Goal: Task Accomplishment & Management: Use online tool/utility

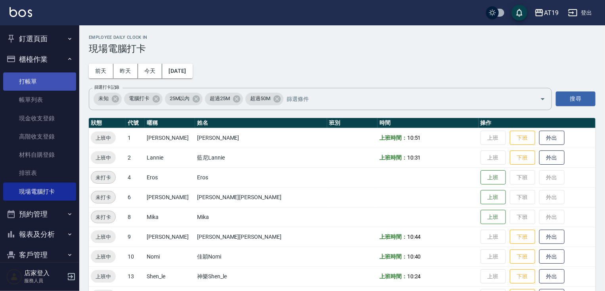
click at [42, 85] on link "打帳單" at bounding box center [39, 82] width 73 height 18
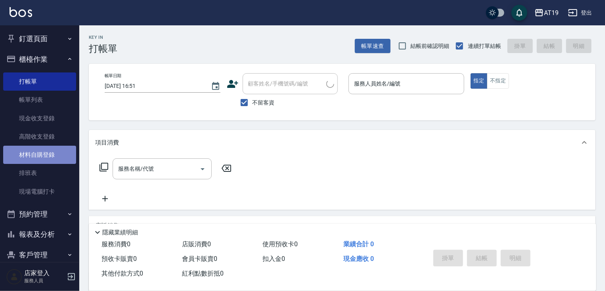
click at [49, 158] on link "材料自購登錄" at bounding box center [39, 155] width 73 height 18
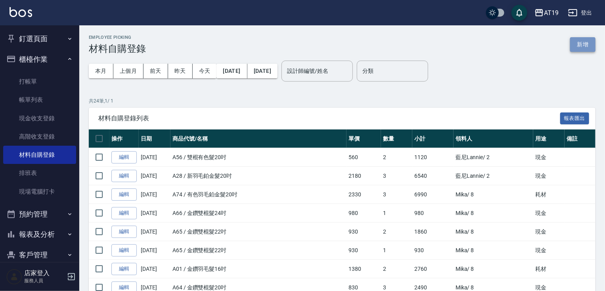
click at [580, 42] on button "新增" at bounding box center [582, 44] width 25 height 15
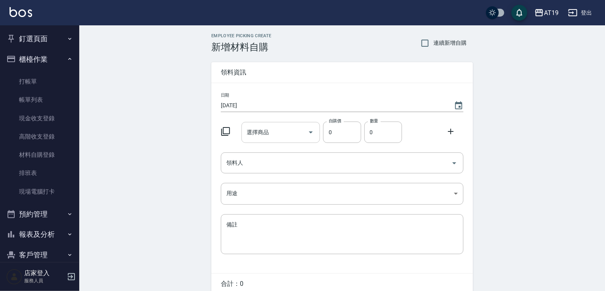
click at [263, 132] on div "選擇商品 選擇商品" at bounding box center [280, 132] width 79 height 21
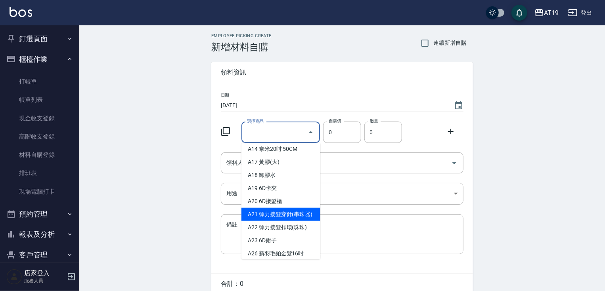
scroll to position [158, 0]
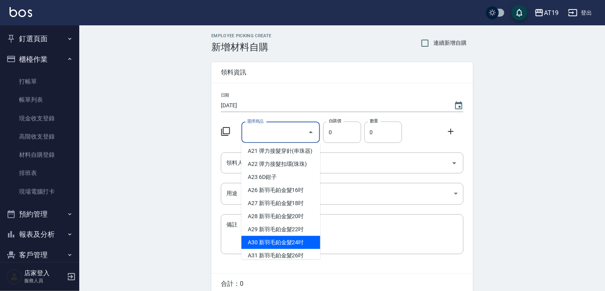
click at [292, 248] on li "A30 新羽毛鉑金髮24吋" at bounding box center [280, 242] width 79 height 13
type input "新羽毛鉑金髮24吋"
type input "2580"
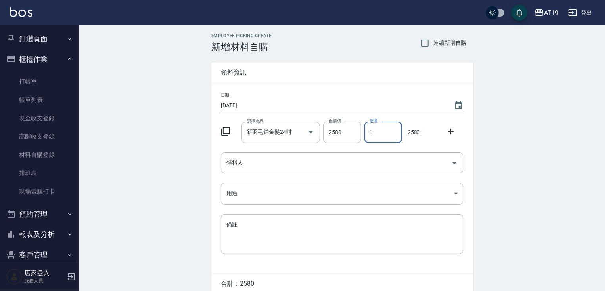
drag, startPoint x: 376, startPoint y: 129, endPoint x: 366, endPoint y: 136, distance: 12.4
click at [366, 136] on input "1" at bounding box center [383, 132] width 38 height 21
type input "3"
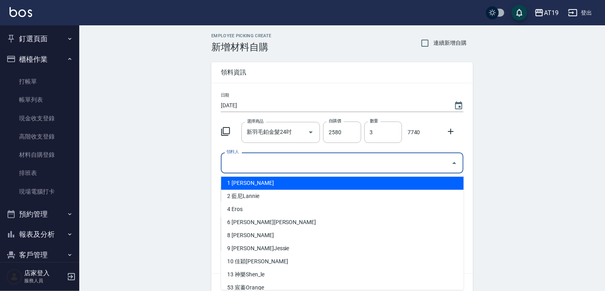
click at [267, 166] on input "領料人" at bounding box center [335, 163] width 223 height 14
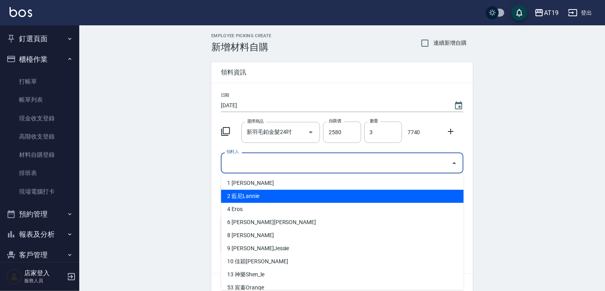
click at [269, 199] on li "2 藍尼Lannie" at bounding box center [342, 196] width 242 height 13
type input "藍尼Lannie"
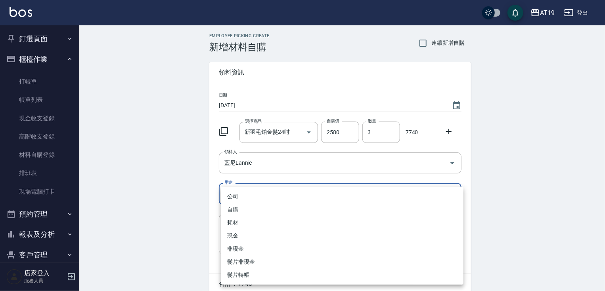
click at [248, 195] on body "AT19 登出 釘選頁面 打帳單 帳單列表 排班表 現場電腦打卡 店家日報表 互助日報表 設計師日報表 櫃檯作業 打帳單 帳單列表 現金收支登錄 高階收支登錄…" at bounding box center [302, 163] width 605 height 326
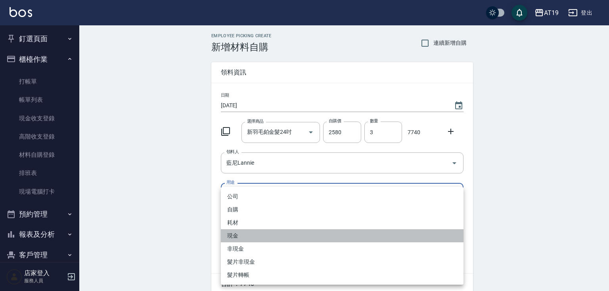
click at [255, 236] on li "現金" at bounding box center [342, 235] width 242 height 13
type input "現金"
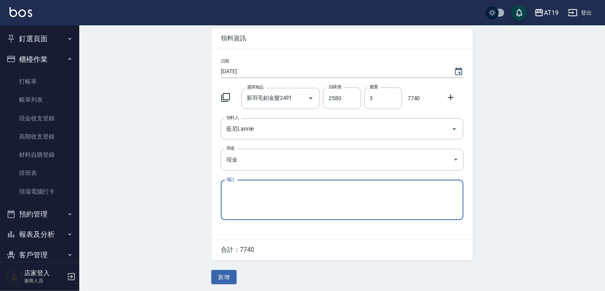
scroll to position [36, 0]
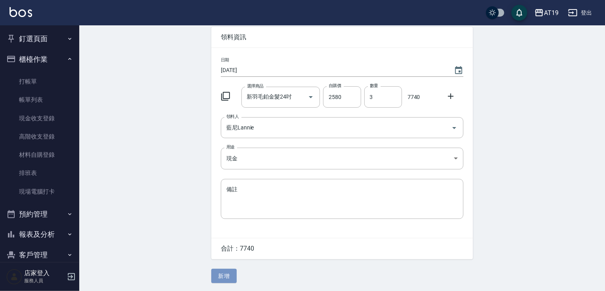
click at [231, 274] on button "新增" at bounding box center [223, 276] width 25 height 15
